Goal: Task Accomplishment & Management: Manage account settings

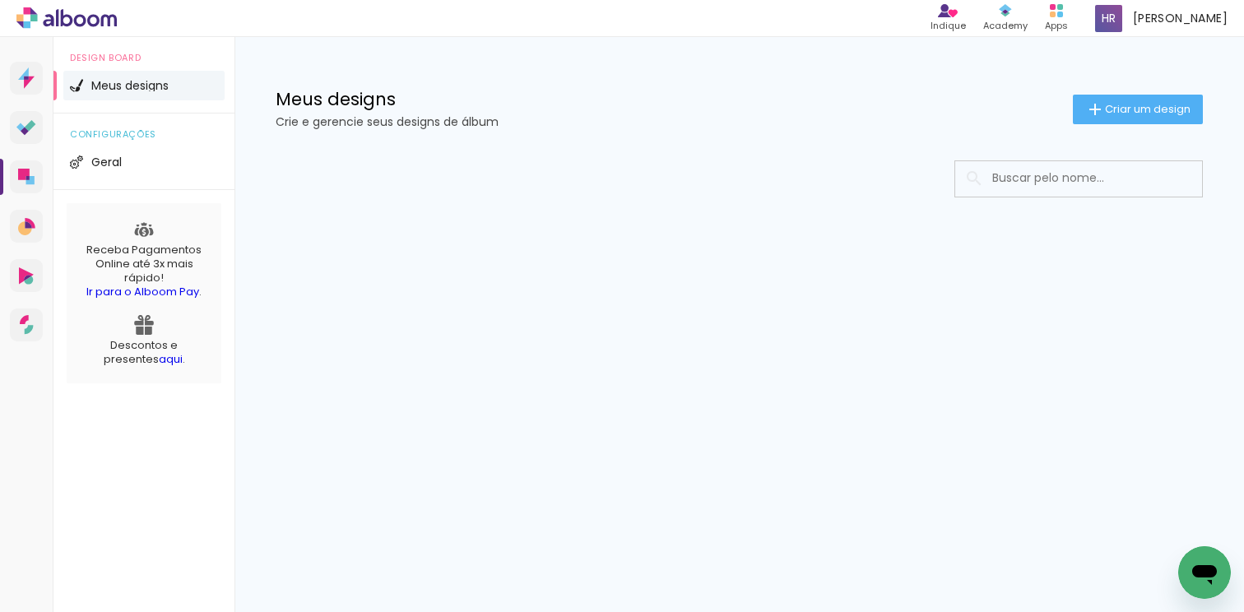
click at [1047, 181] on input at bounding box center [1101, 178] width 234 height 34
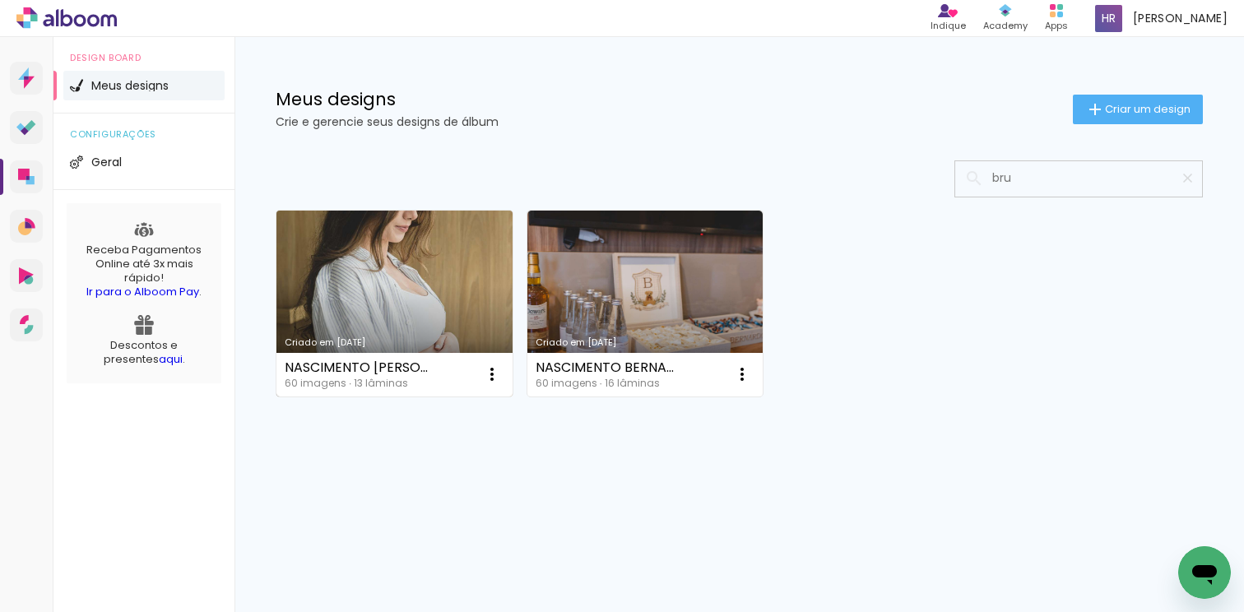
type input "bru"
type paper-input "bru"
click at [490, 261] on link "Criado em [DATE]" at bounding box center [394, 304] width 236 height 186
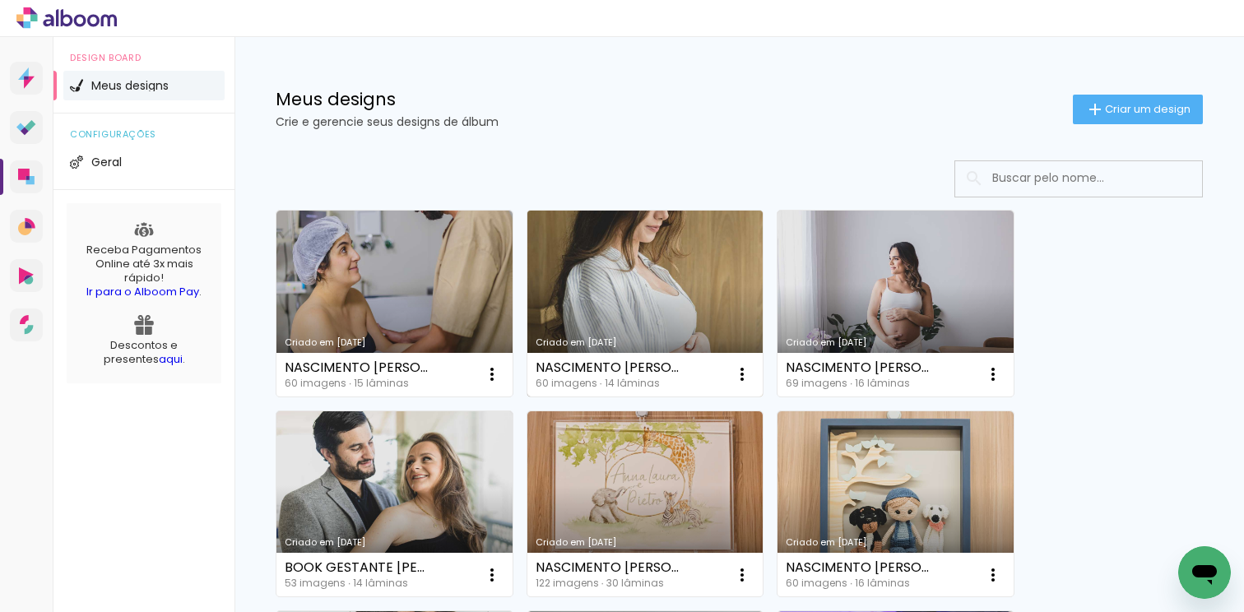
click at [693, 283] on link "Criado em [DATE]" at bounding box center [645, 304] width 236 height 186
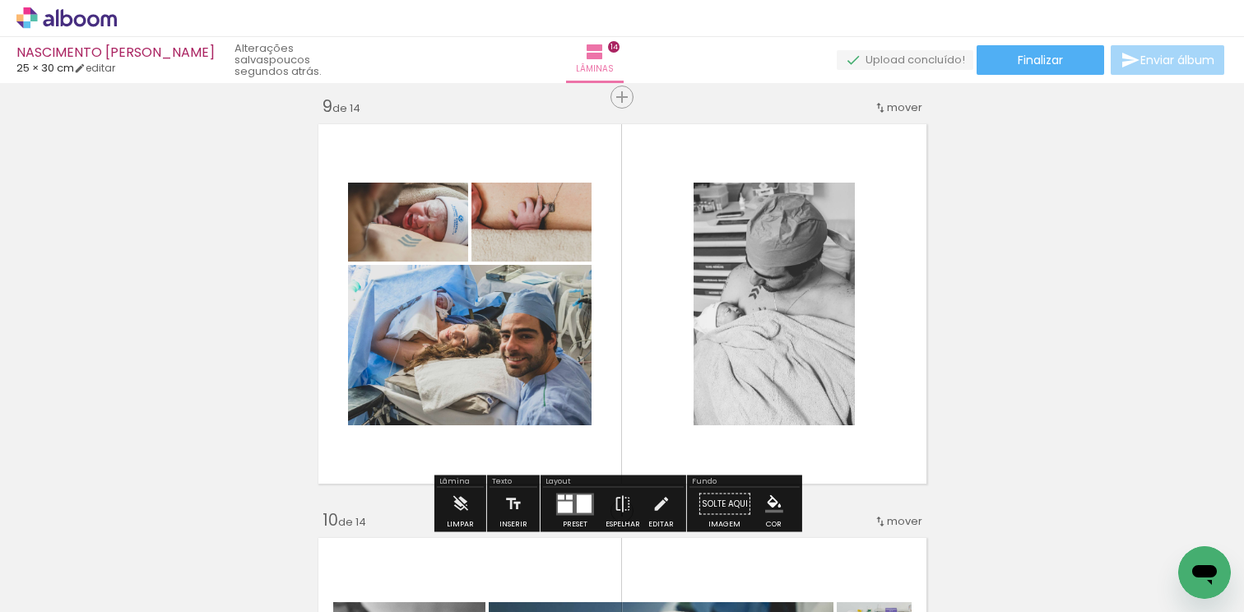
scroll to position [3326, 0]
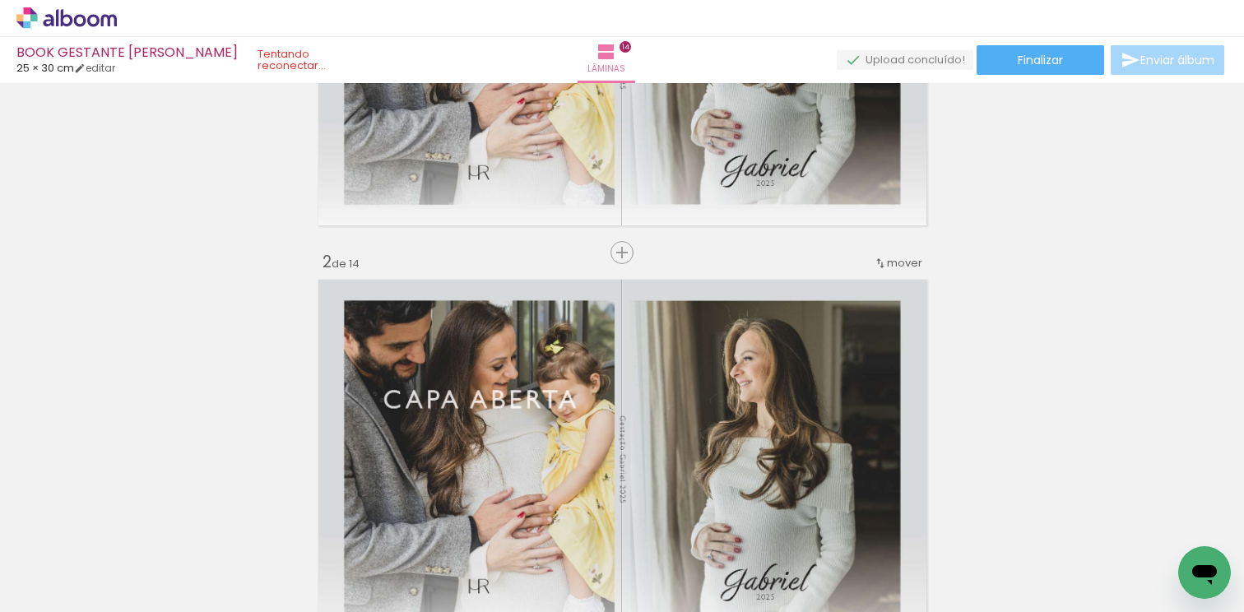
scroll to position [310, 0]
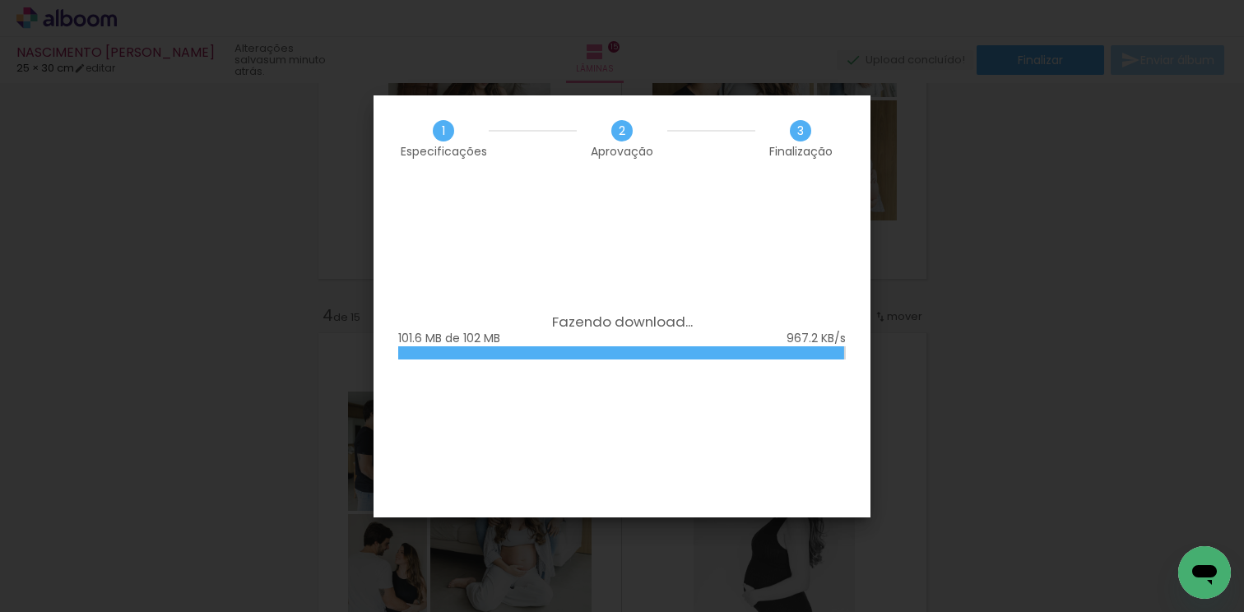
scroll to position [0, 4609]
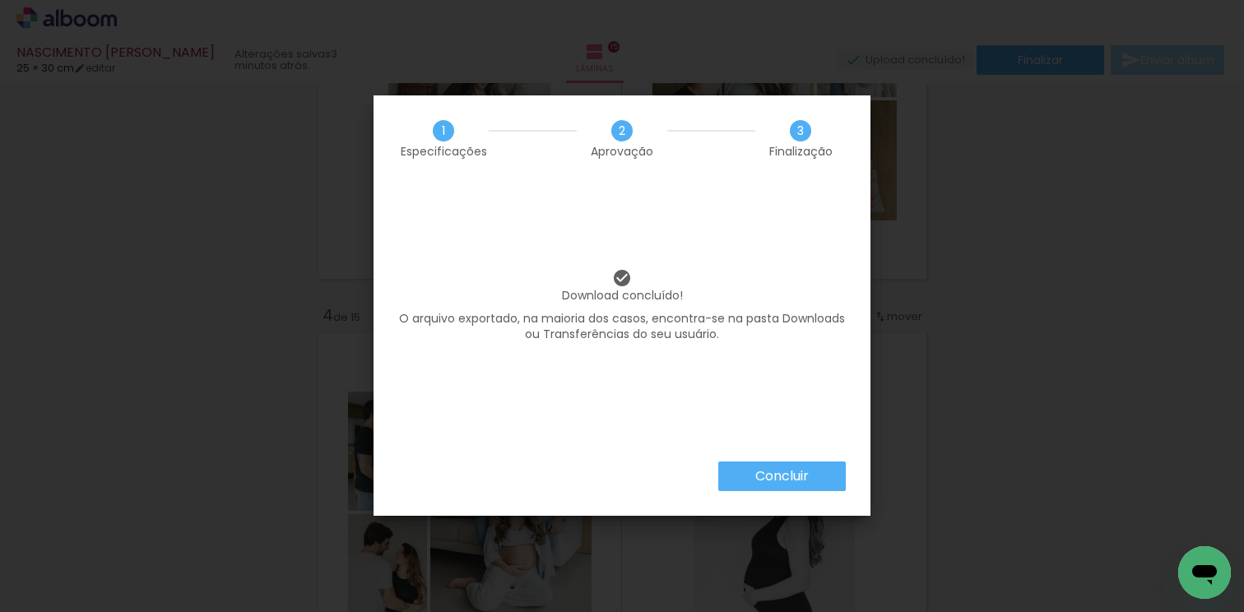
click at [0, 0] on slot "Concluir" at bounding box center [0, 0] width 0 height 0
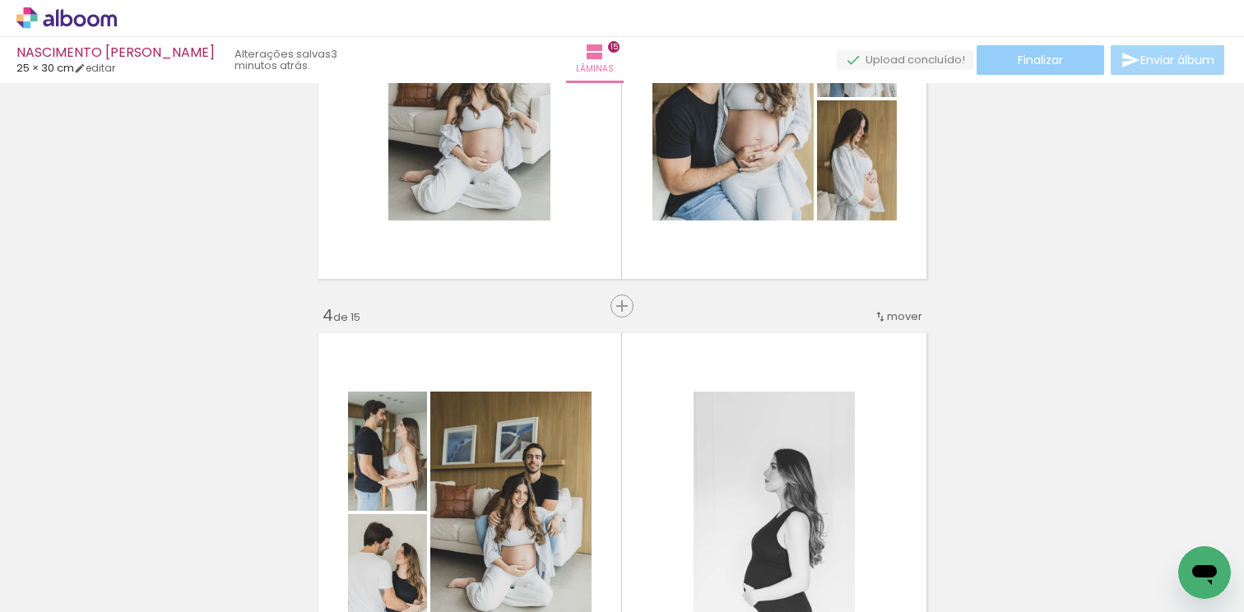
click at [1029, 66] on span "Finalizar" at bounding box center [1040, 60] width 45 height 12
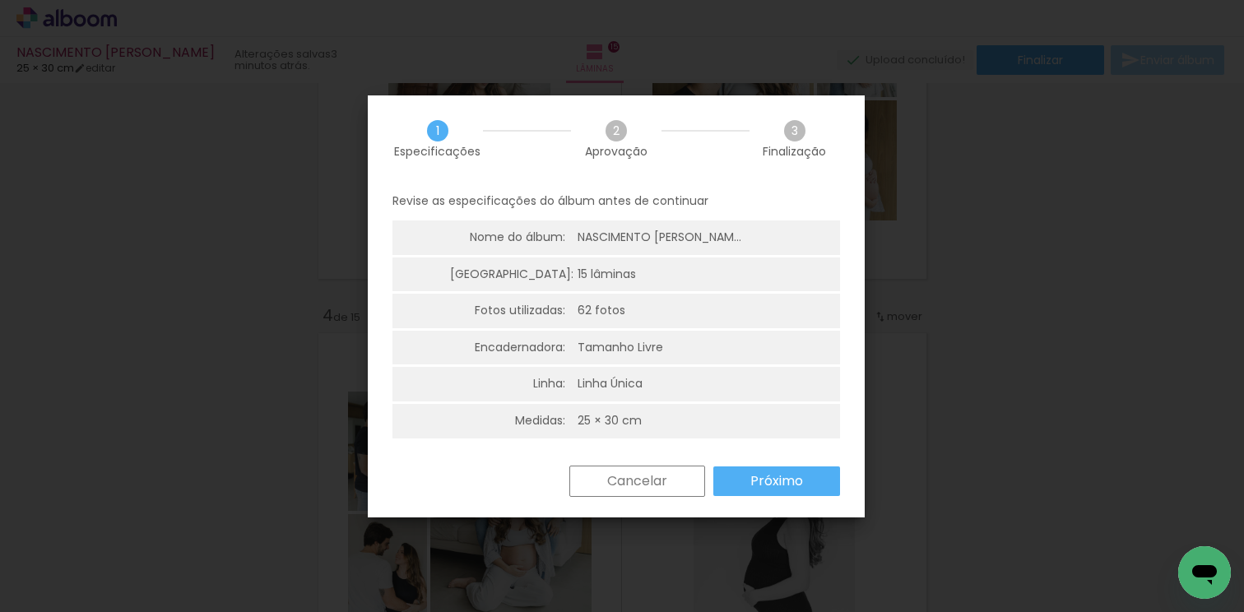
click at [777, 490] on paper-button "Próximo" at bounding box center [776, 482] width 127 height 30
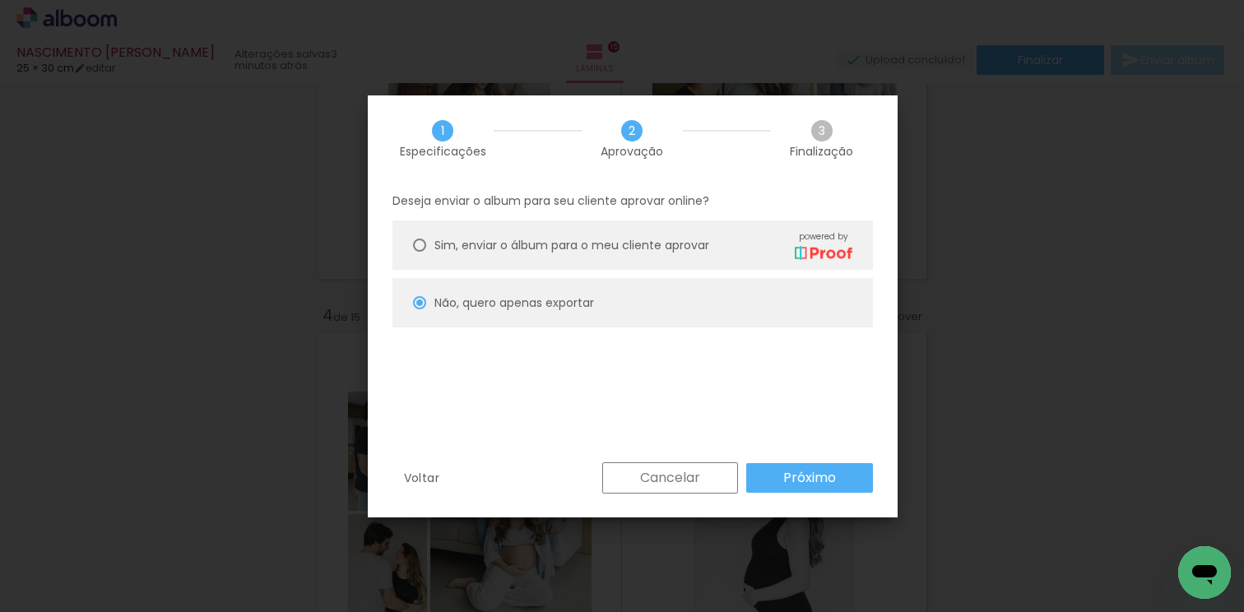
click at [608, 256] on div "Sim, enviar o álbum para o meu cliente aprovar powered by" at bounding box center [643, 244] width 418 height 29
type paper-radio-button "on"
click at [793, 467] on paper-button "Próximo" at bounding box center [809, 478] width 127 height 30
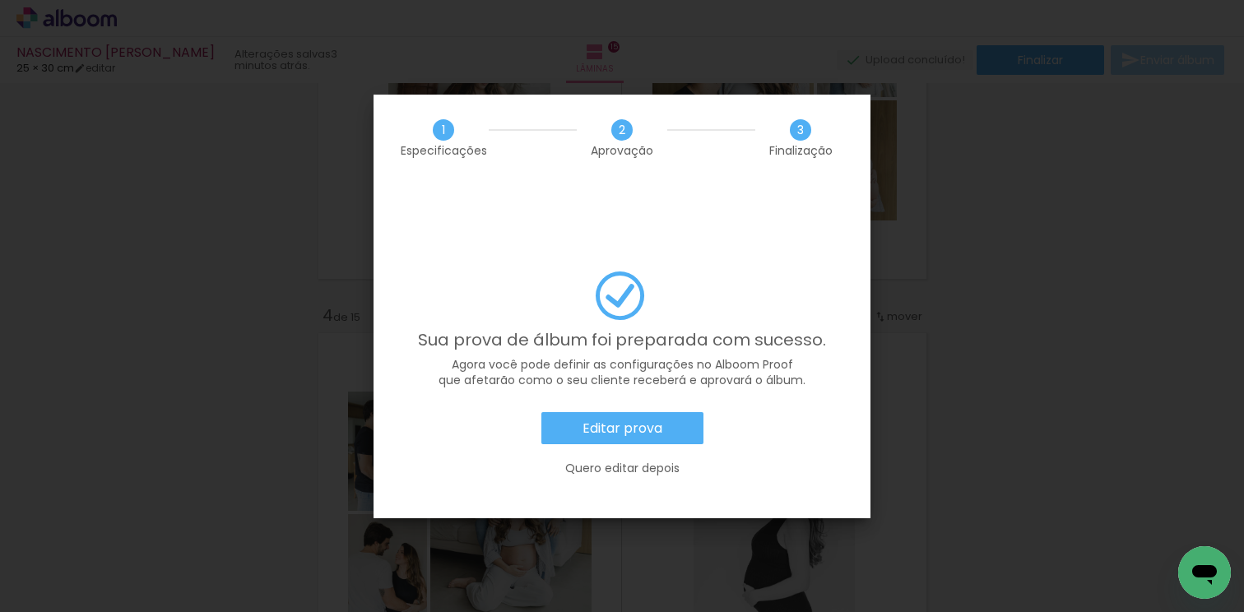
click at [662, 412] on paper-button "Editar prova" at bounding box center [622, 428] width 162 height 33
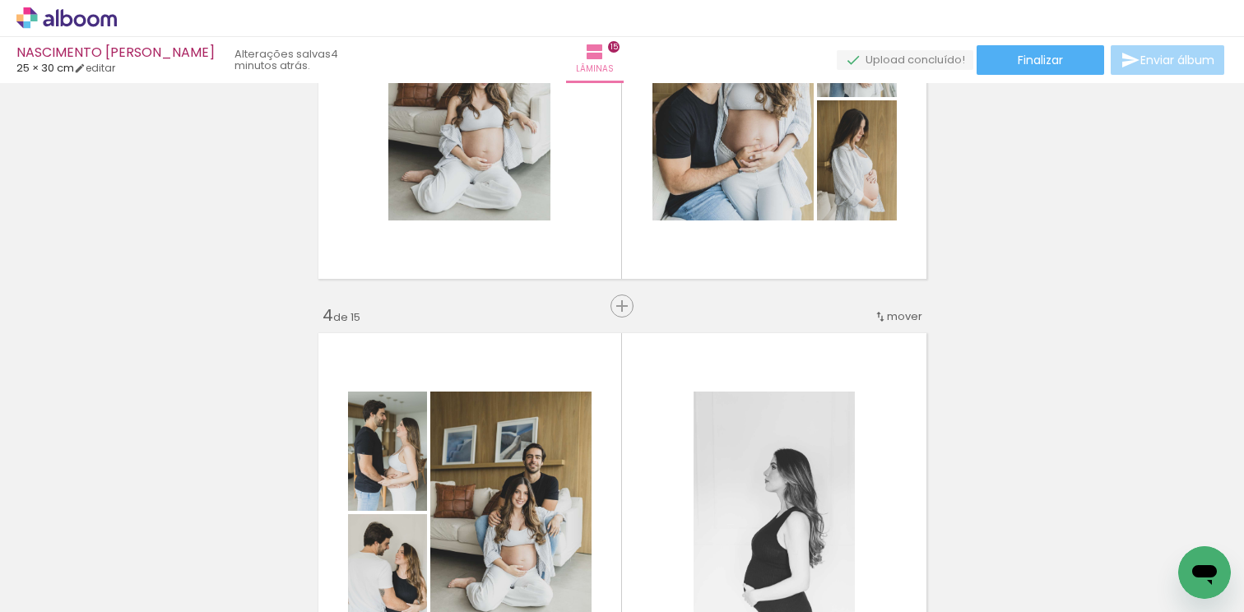
scroll to position [0, 4609]
